Goal: Task Accomplishment & Management: Complete application form

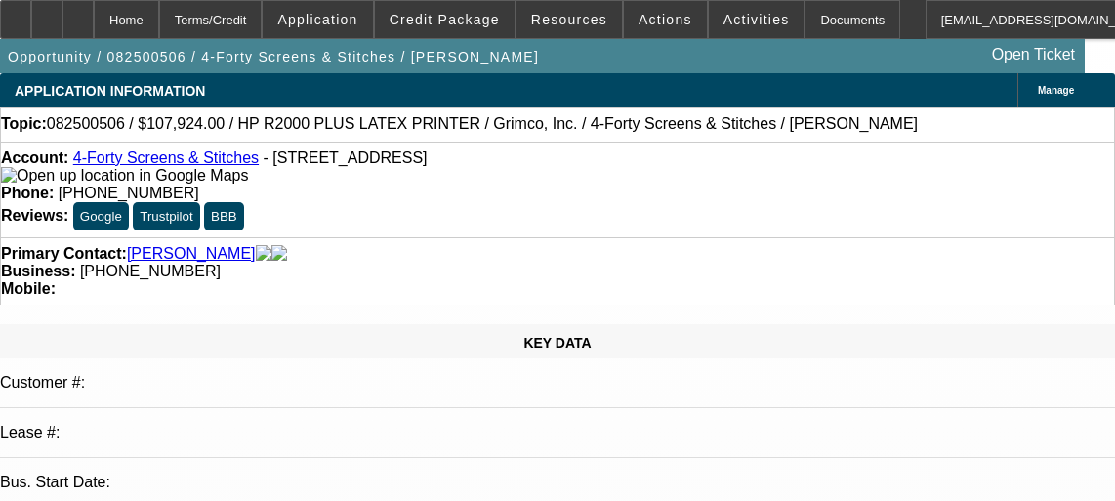
select select "0"
select select "6"
select select "0"
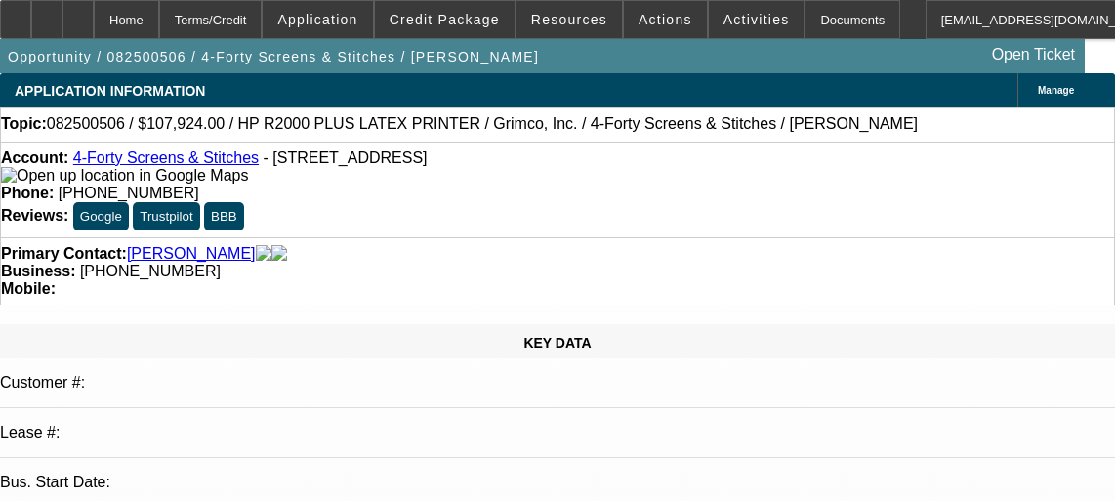
select select "0"
select select "6"
select select "0"
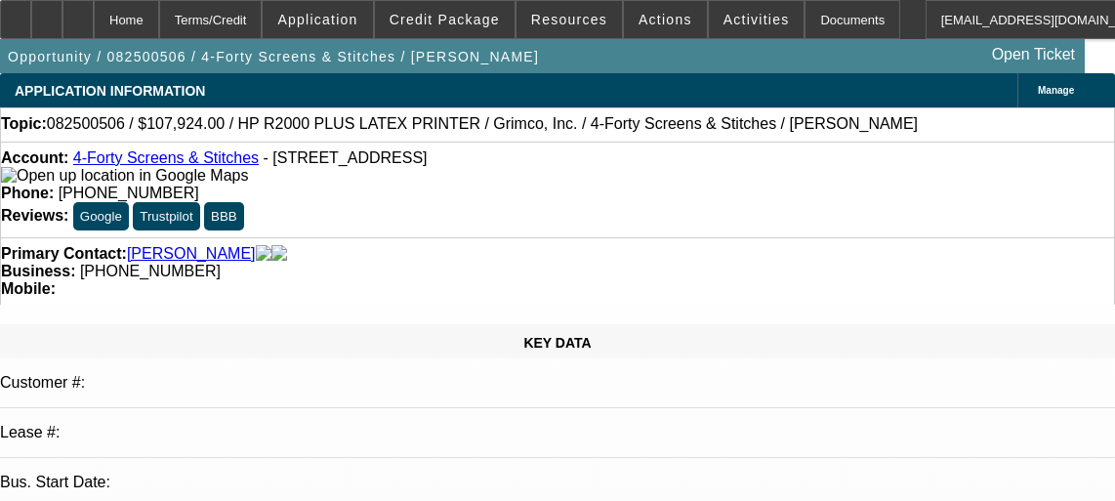
select select "0"
select select "6"
select select "0"
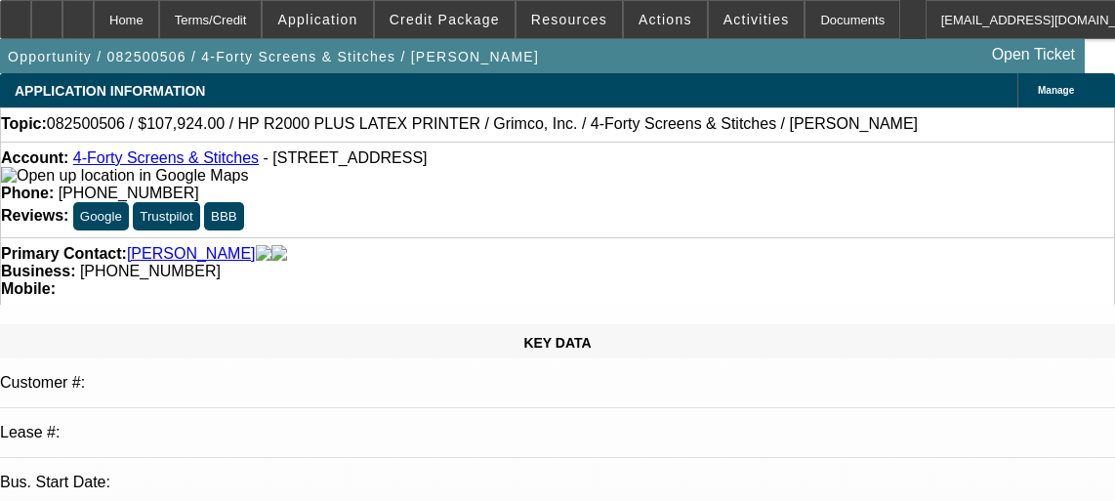
select select "6"
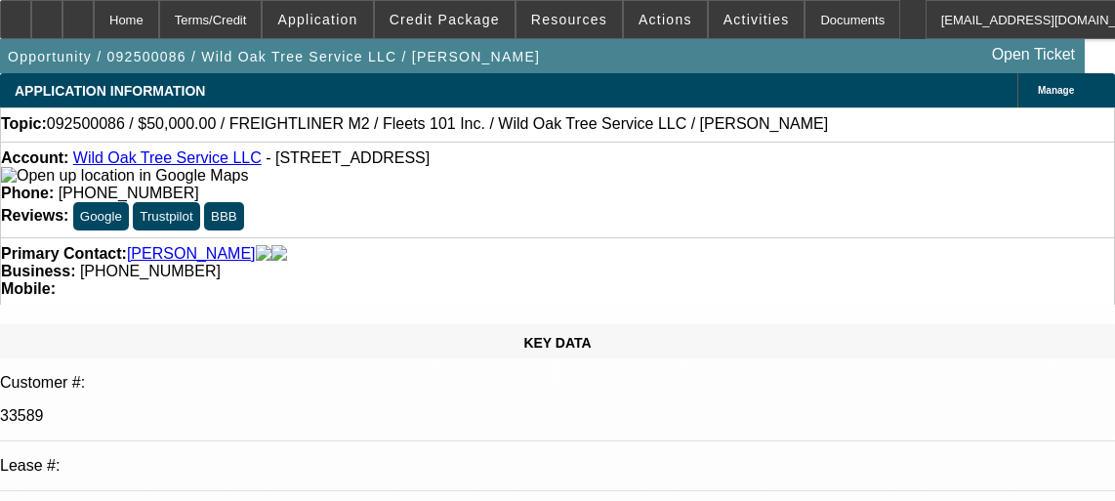
select select "0"
select select "2"
select select "0"
select select "6"
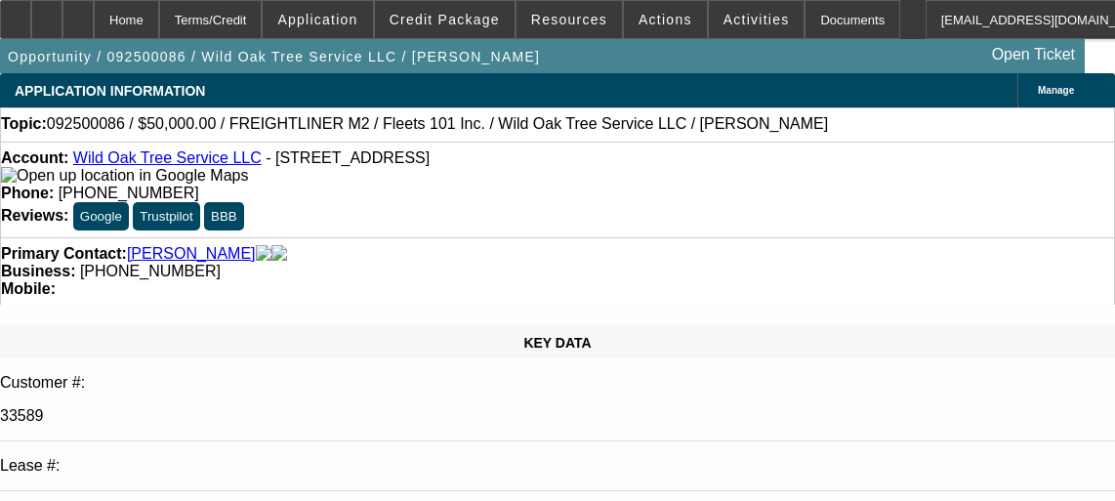
select select "0"
select select "2"
select select "0"
select select "6"
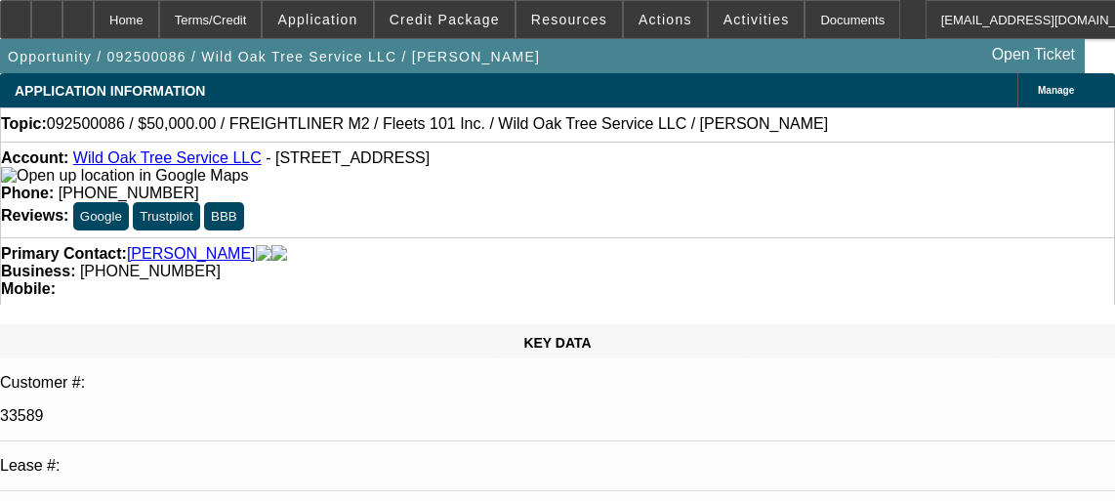
select select "0"
select select "2"
select select "0.1"
select select "4"
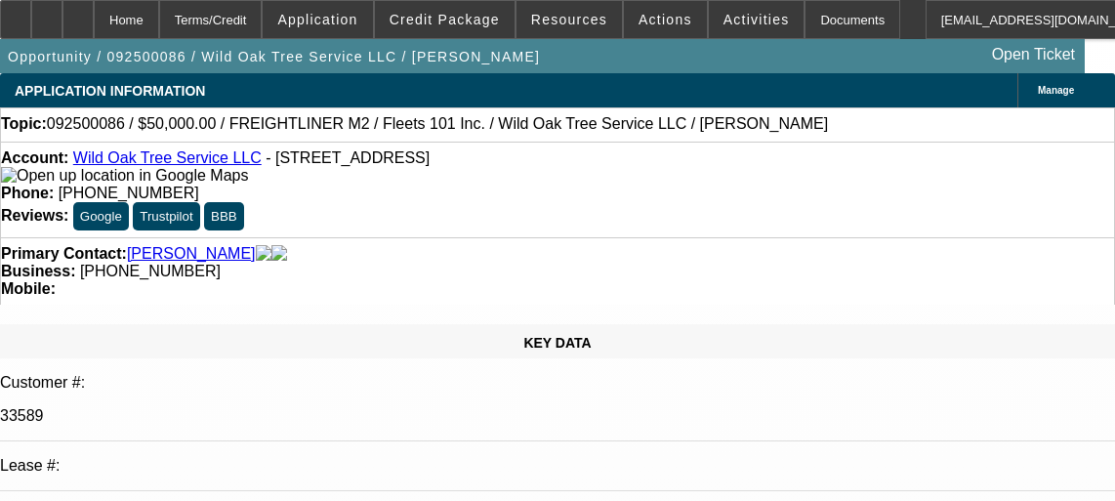
select select "0.1"
select select "2"
select select "0.1"
select select "4"
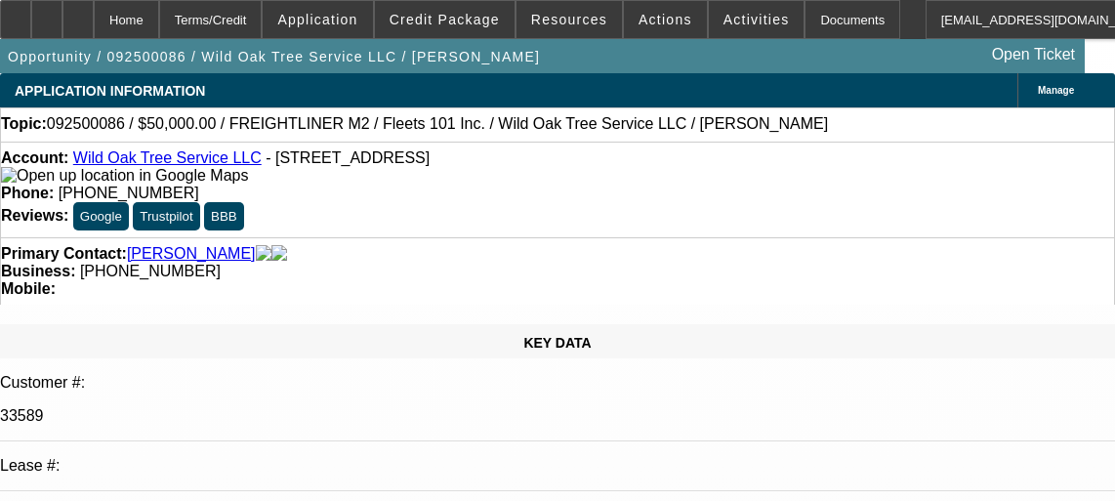
scroll to position [3833, 0]
select select "0"
select select "2"
select select "0"
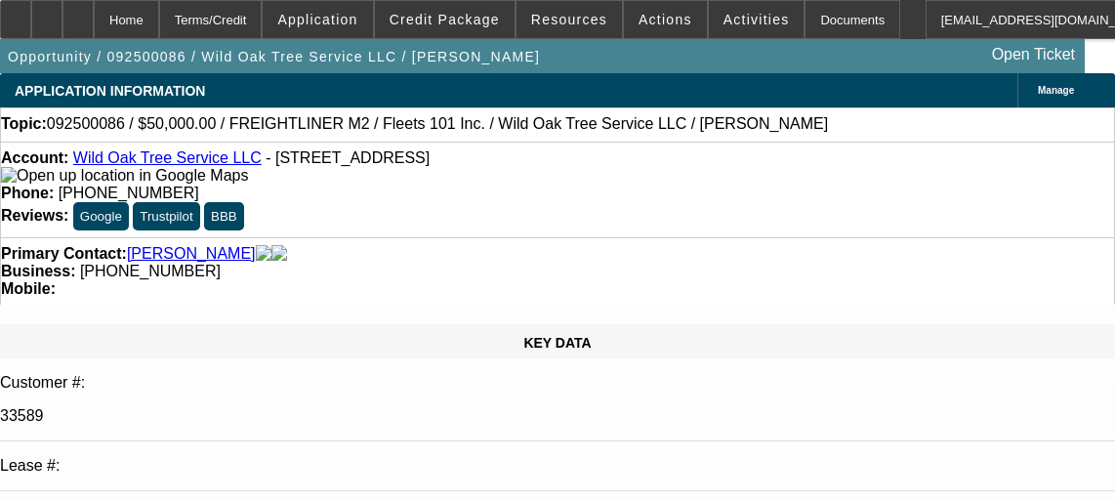
select select "6"
select select "0"
select select "2"
select select "0"
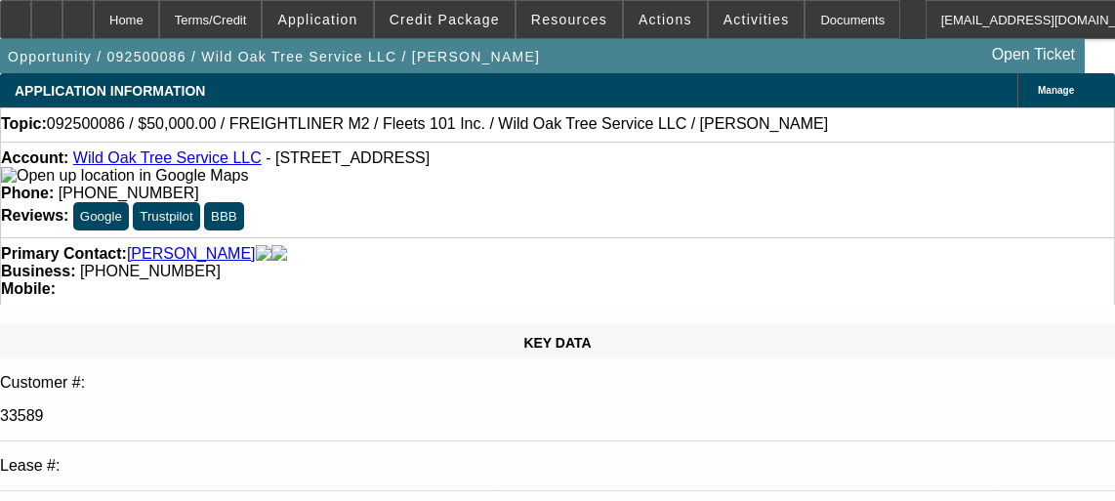
select select "6"
select select "0"
select select "2"
select select "0.1"
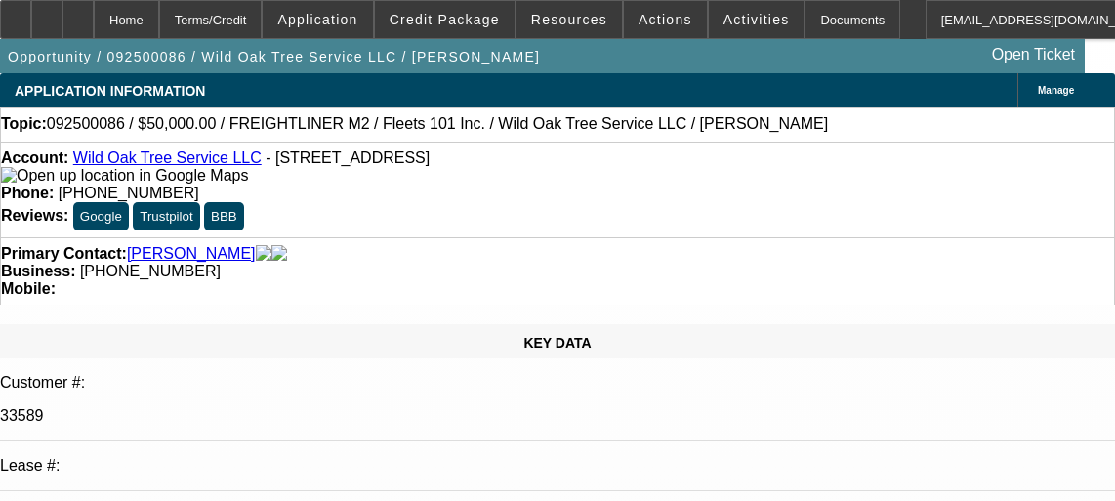
select select "4"
select select "0.1"
select select "2"
select select "0.1"
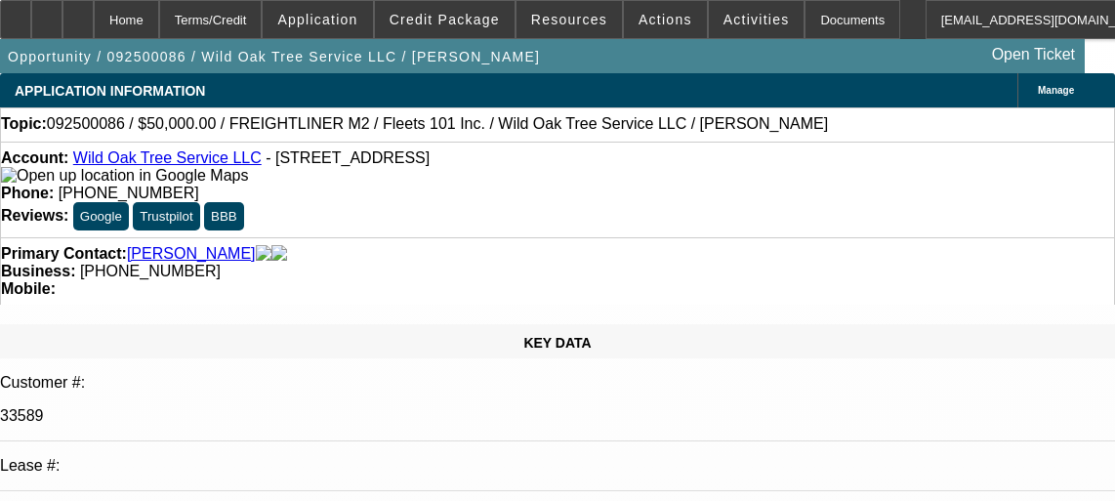
select select "4"
